Goal: Check status: Check status

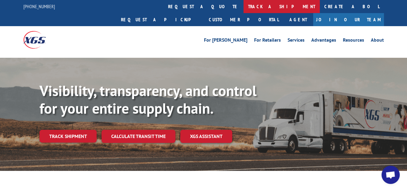
click at [243, 3] on link "track a shipment" at bounding box center [281, 6] width 76 height 13
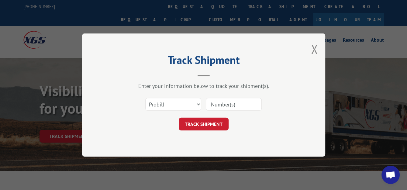
paste input "2866718"
type input "2866718"
click at [197, 103] on select "Select category... Probill BOL PO" at bounding box center [173, 104] width 56 height 13
select select "bol"
click at [145, 98] on select "Select category... Probill BOL PO" at bounding box center [173, 104] width 56 height 13
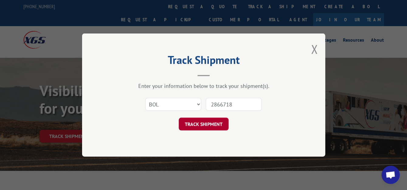
click at [194, 122] on button "TRACK SHIPMENT" at bounding box center [204, 124] width 50 height 13
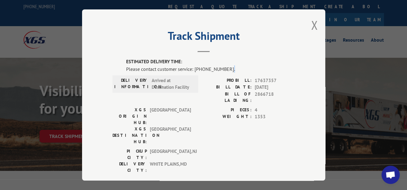
click at [223, 66] on div "Please contact customer service: [PHONE_NUMBER]." at bounding box center [210, 68] width 169 height 7
drag, startPoint x: 191, startPoint y: 67, endPoint x: 225, endPoint y: 67, distance: 33.4
click at [225, 67] on div "Please contact customer service: [PHONE_NUMBER]." at bounding box center [210, 68] width 169 height 7
copy div "[PHONE_NUMBER]."
